Goal: Navigation & Orientation: Find specific page/section

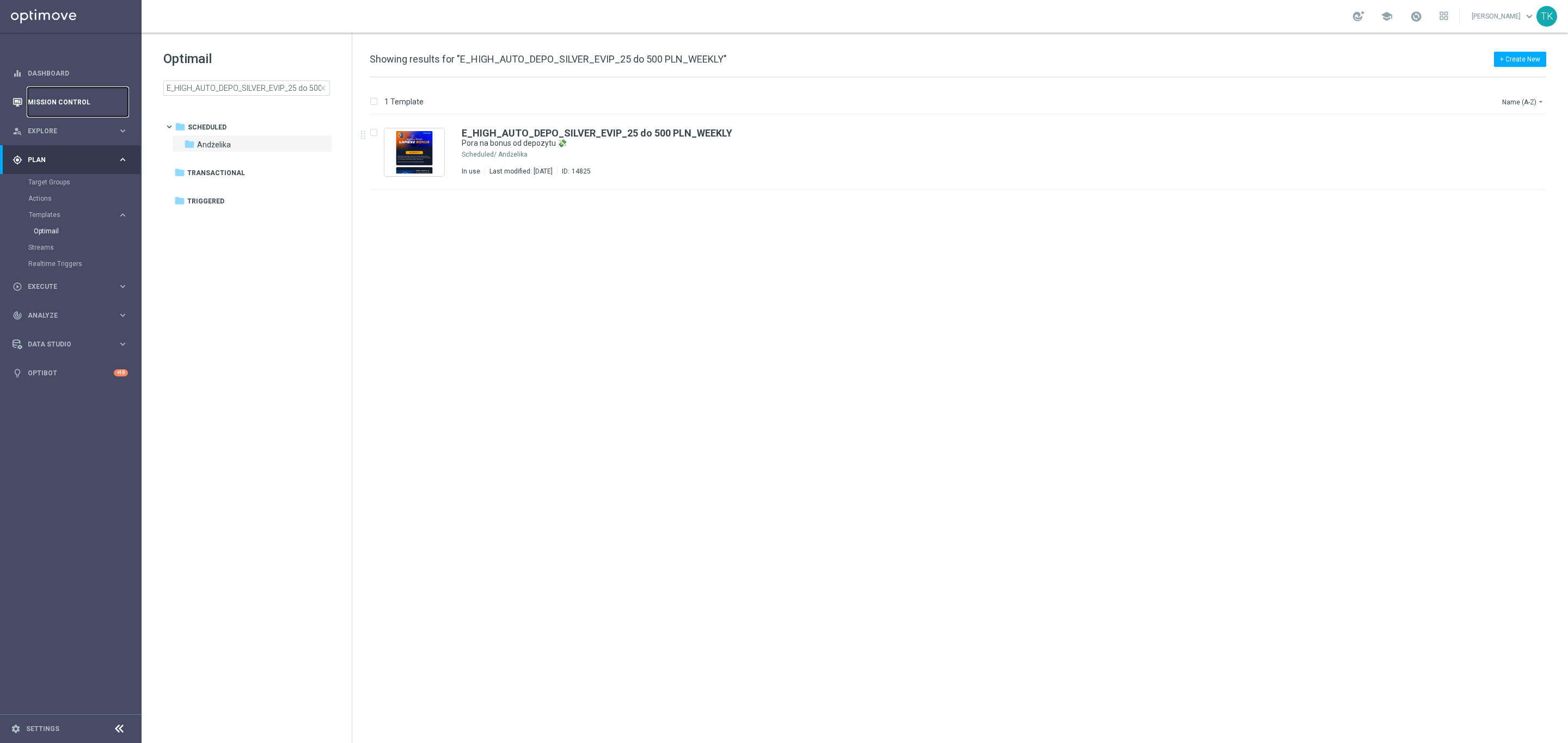
click at [49, 98] on link "Mission Control" at bounding box center [77, 102] width 100 height 29
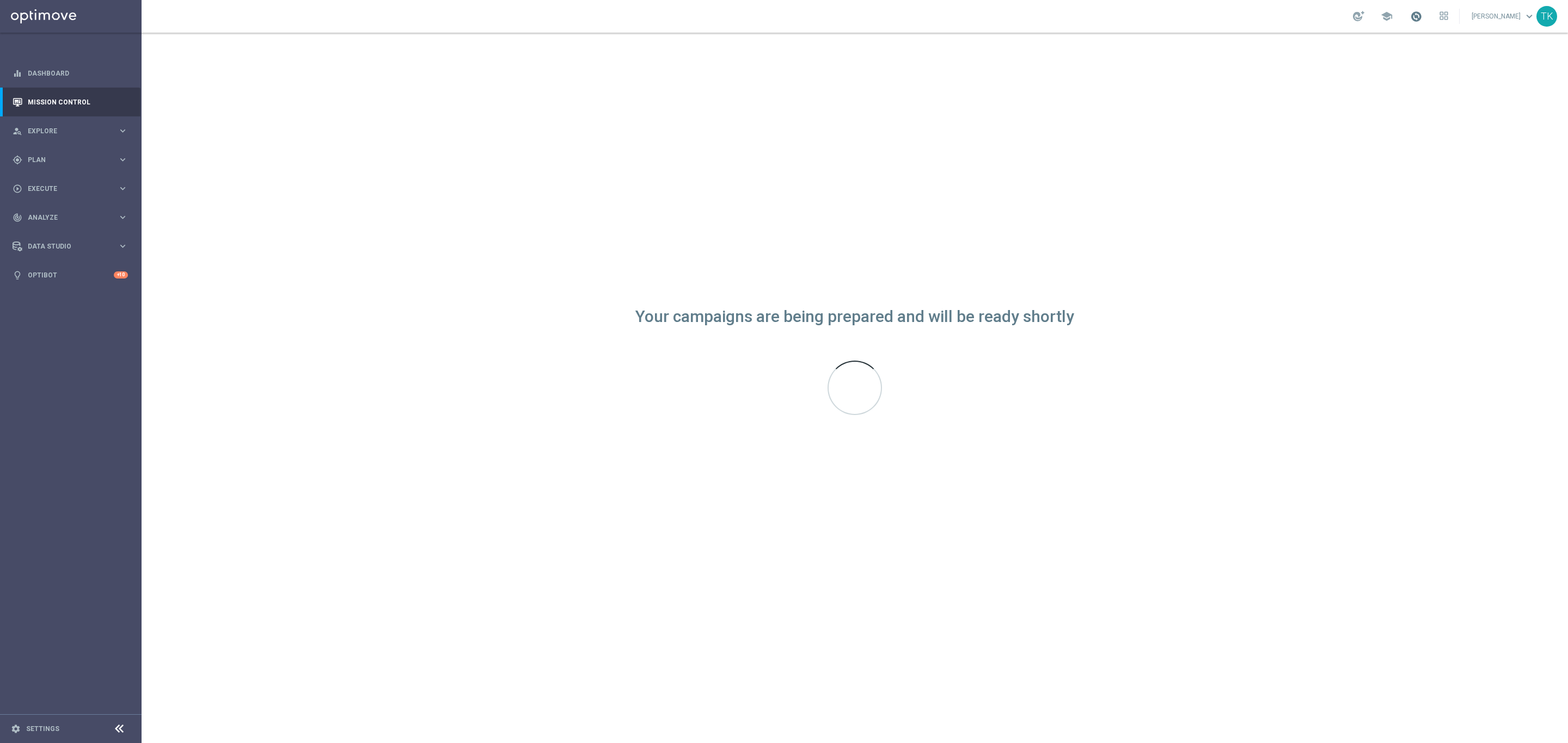
click at [1410, 17] on span at bounding box center [1416, 16] width 12 height 12
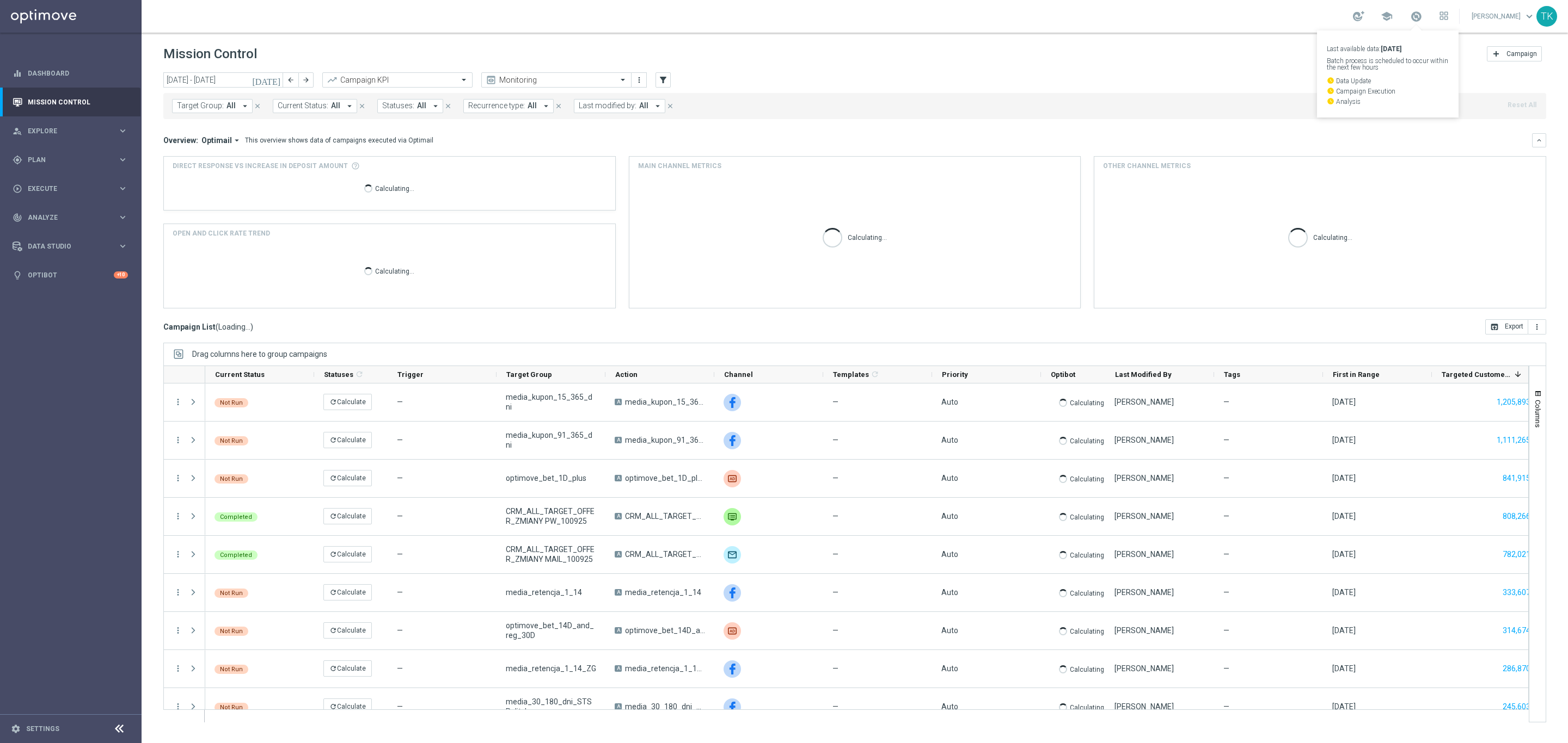
click at [1545, 15] on div "TK" at bounding box center [1547, 16] width 21 height 21
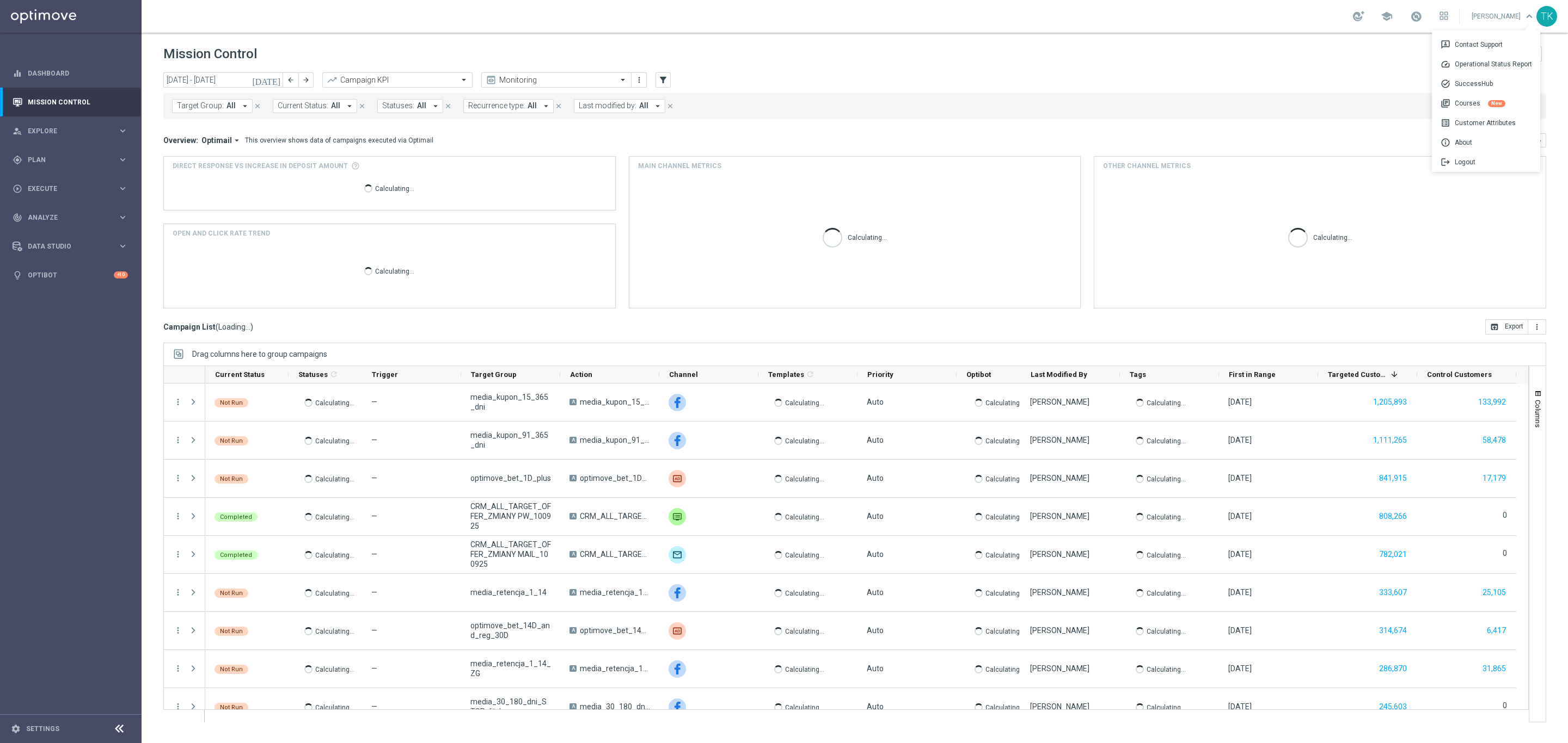
click at [1467, 159] on div "Other channel metrics" at bounding box center [1321, 166] width 452 height 19
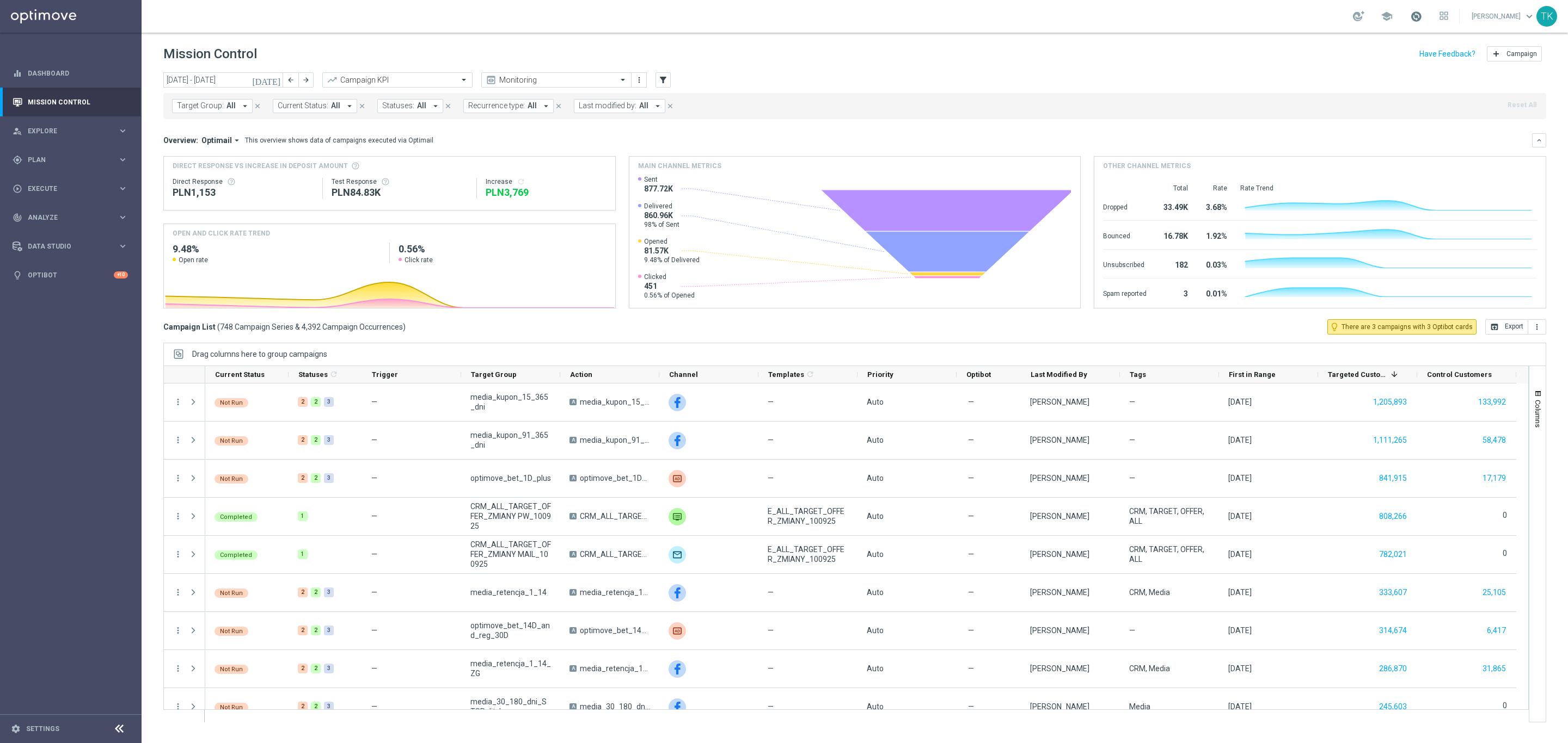
click at [1410, 16] on span at bounding box center [1416, 16] width 12 height 12
click at [1410, 18] on span at bounding box center [1416, 16] width 12 height 12
